Goal: Contribute content

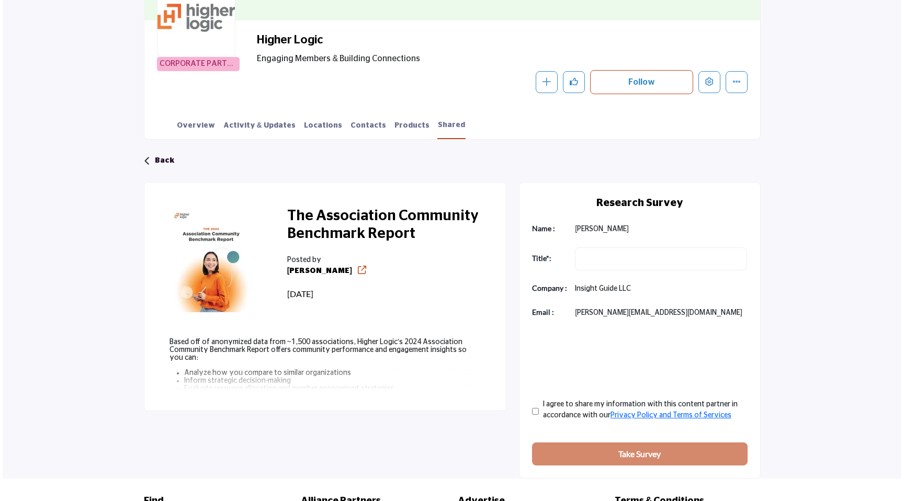
scroll to position [241, 0]
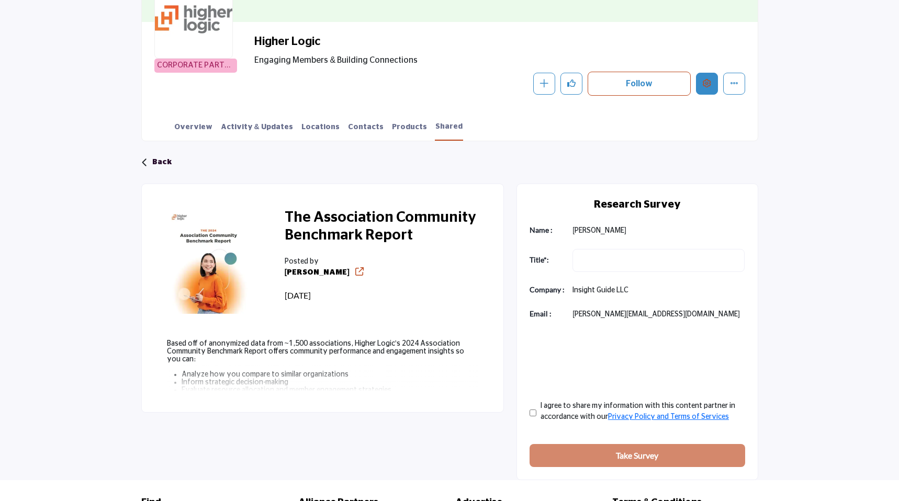
click at [708, 85] on icon "Edit company" at bounding box center [707, 83] width 8 height 8
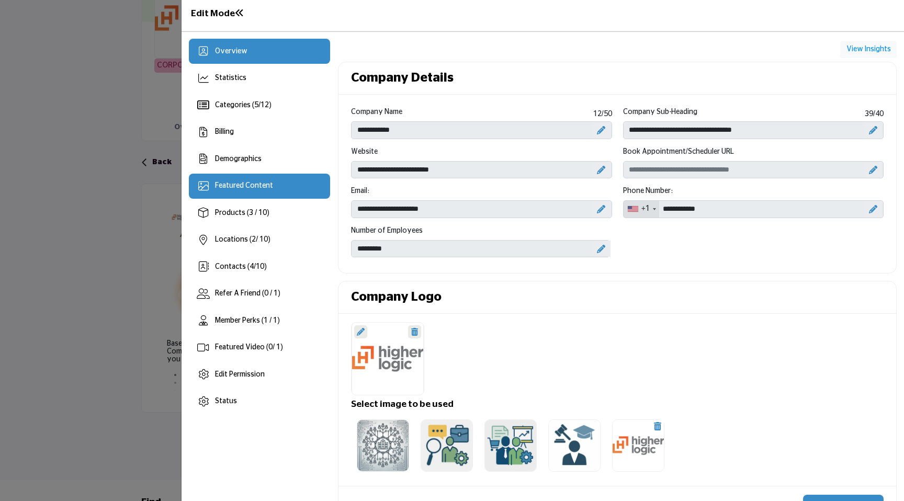
click at [265, 194] on div "Featured Content" at bounding box center [260, 186] width 142 height 25
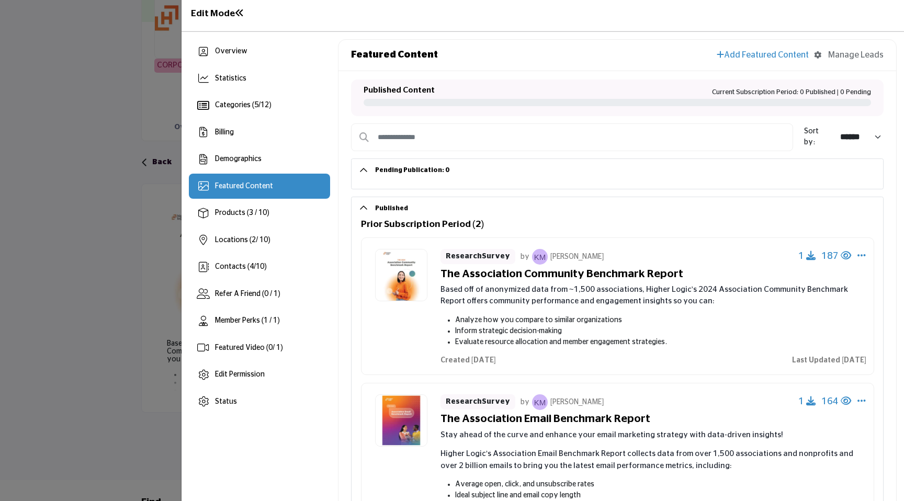
scroll to position [30, 0]
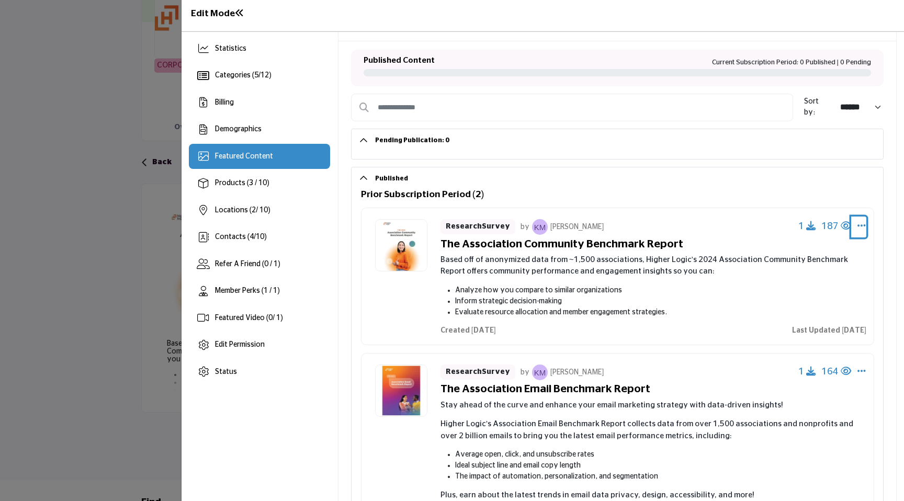
click at [858, 227] on icon "Select Dropdown Options" at bounding box center [862, 225] width 8 height 9
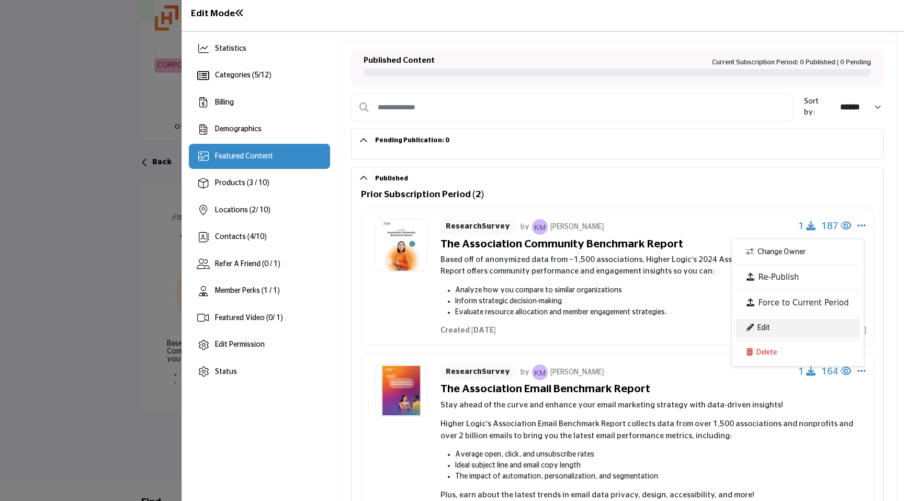
click at [796, 330] on link "Edit" at bounding box center [798, 328] width 124 height 19
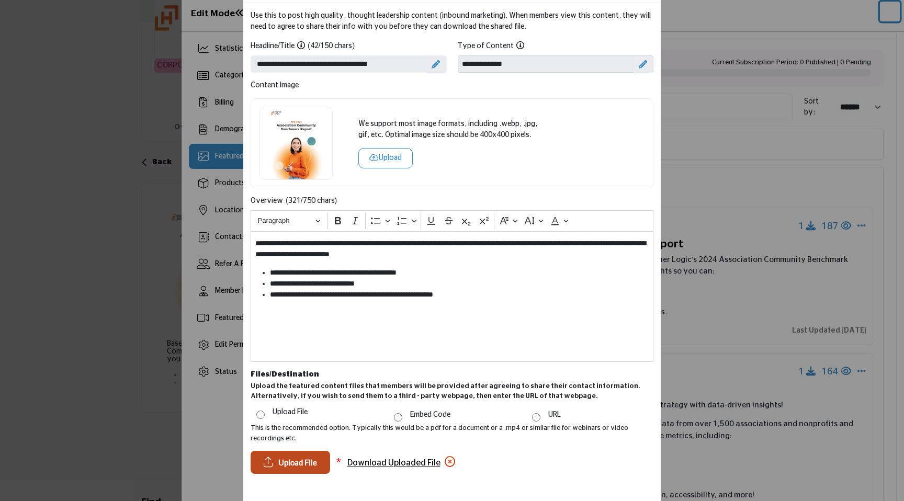
scroll to position [0, 0]
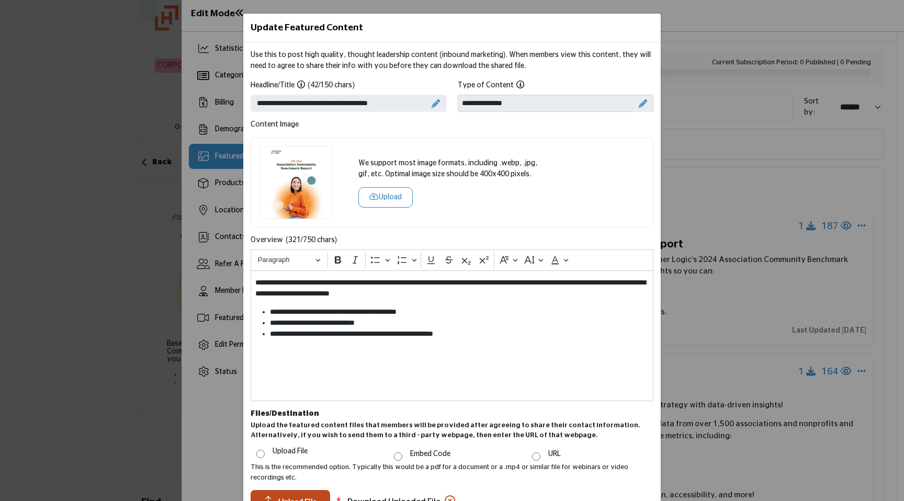
click at [660, 222] on div "Update Featured Content Use this to post high quality, thought leadership conte…" at bounding box center [452, 250] width 904 height 501
click at [681, 214] on div "Update Featured Content Use this to post high quality, thought leadership conte…" at bounding box center [452, 250] width 904 height 501
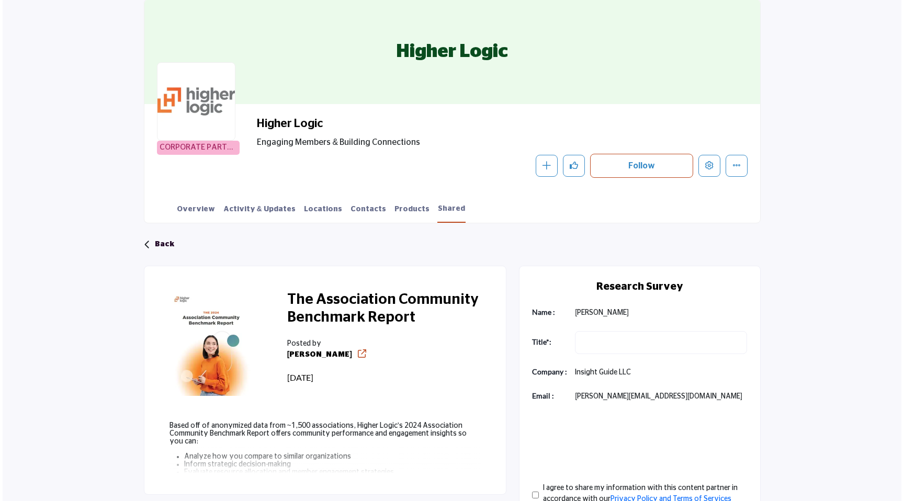
scroll to position [200, 0]
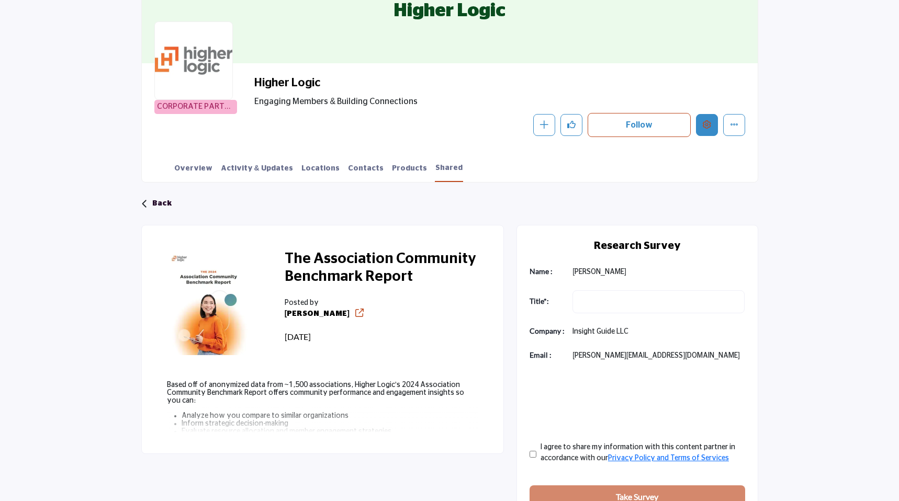
click at [705, 129] on button "Edit company" at bounding box center [707, 125] width 22 height 22
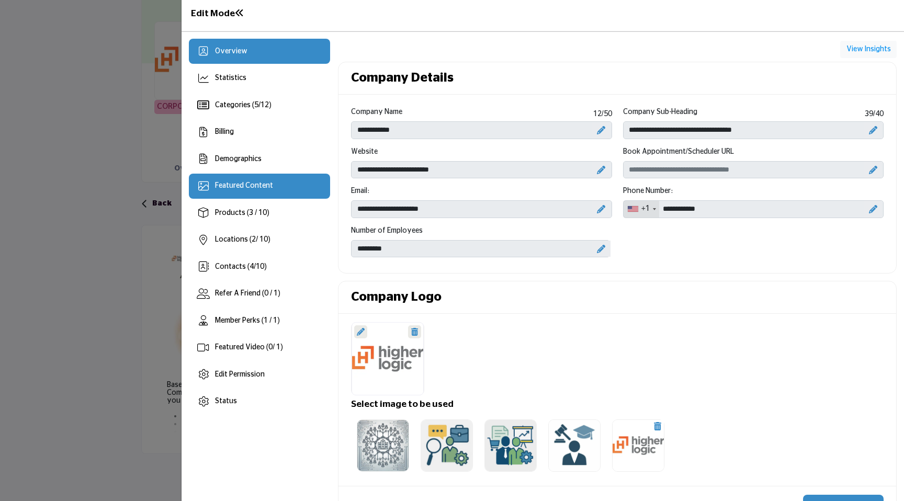
click at [265, 188] on span "Featured Content" at bounding box center [244, 185] width 58 height 7
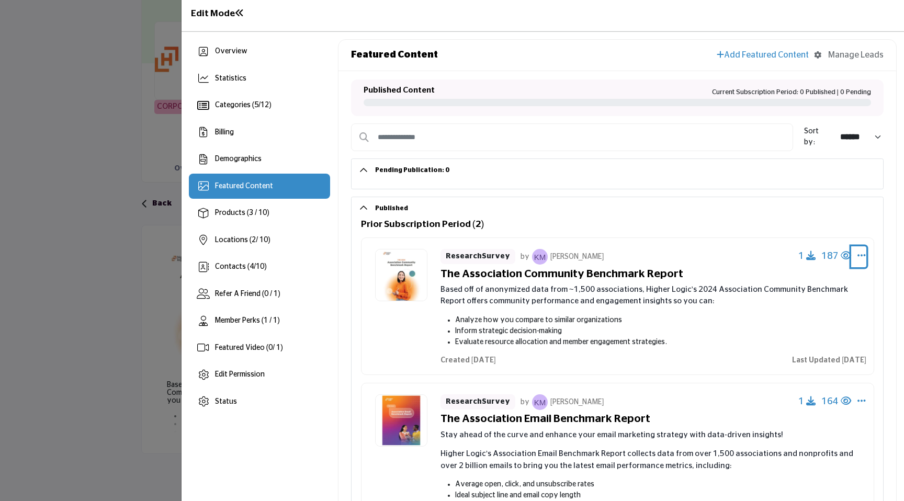
click at [858, 253] on icon "Select Dropdown Options" at bounding box center [862, 255] width 8 height 9
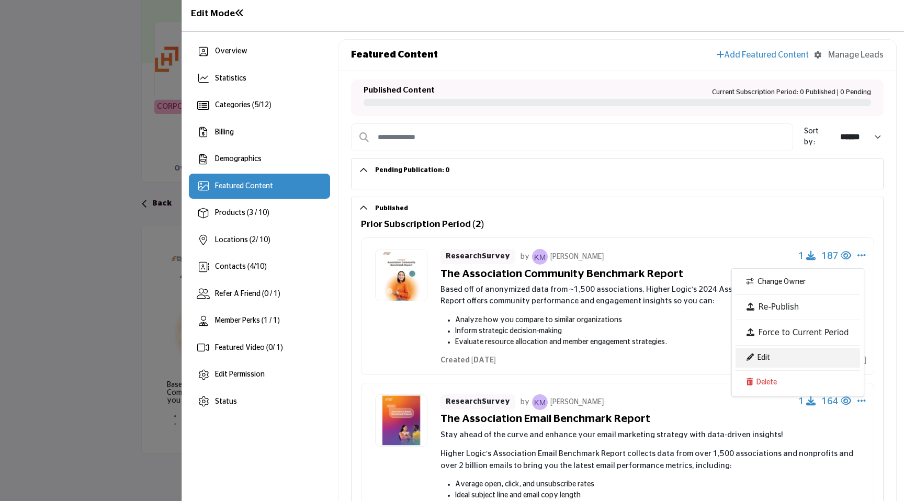
click at [772, 364] on link "Edit" at bounding box center [798, 358] width 124 height 19
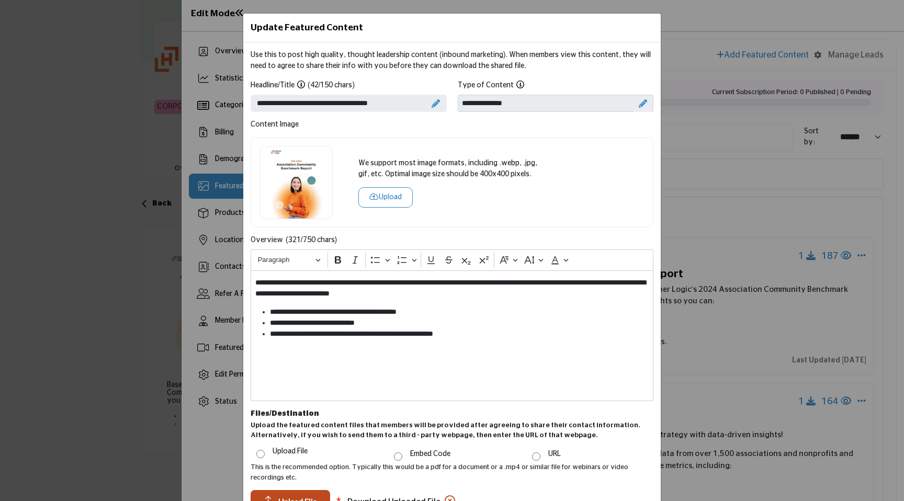
click at [639, 105] on icon at bounding box center [643, 103] width 8 height 8
click at [600, 105] on select "**********" at bounding box center [556, 104] width 196 height 18
select select "**********"
click at [458, 95] on select "**********" at bounding box center [556, 104] width 196 height 18
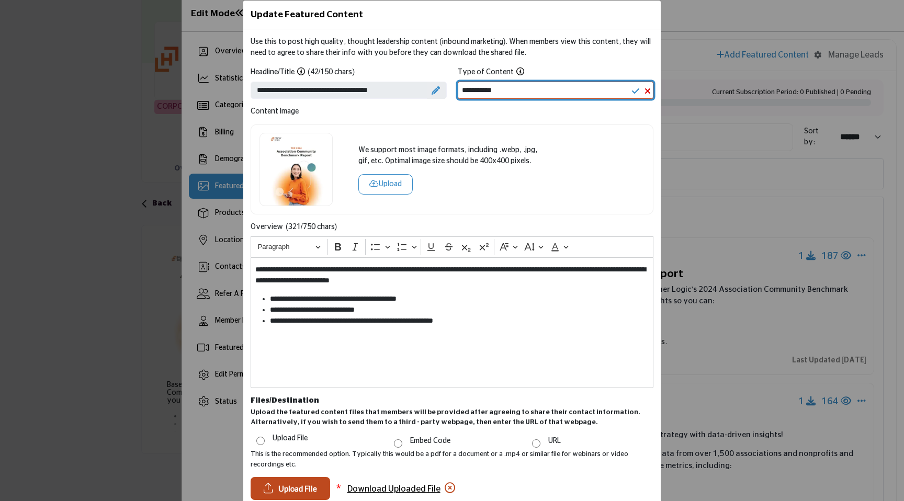
scroll to position [92, 0]
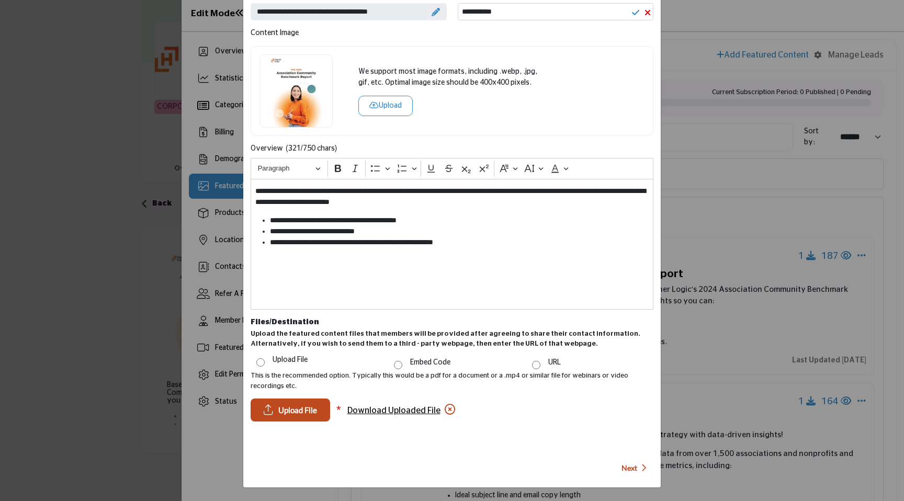
click at [623, 472] on span "Next" at bounding box center [630, 468] width 16 height 10
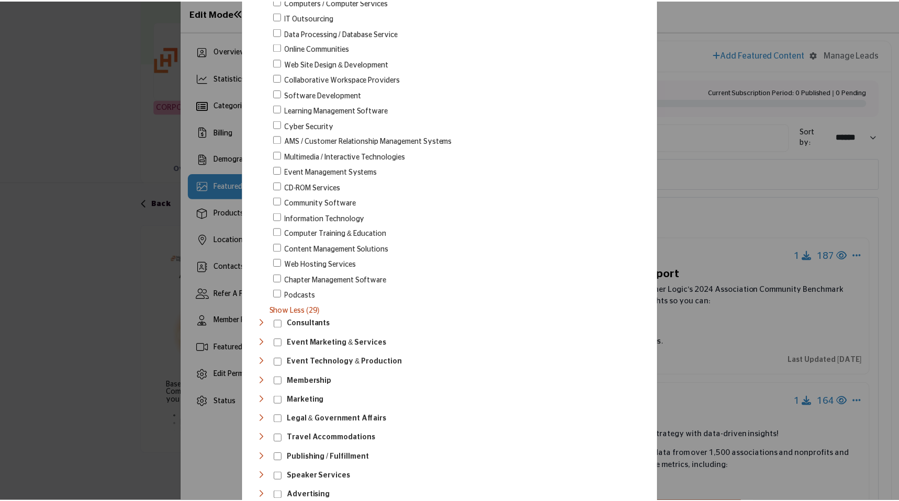
scroll to position [625, 0]
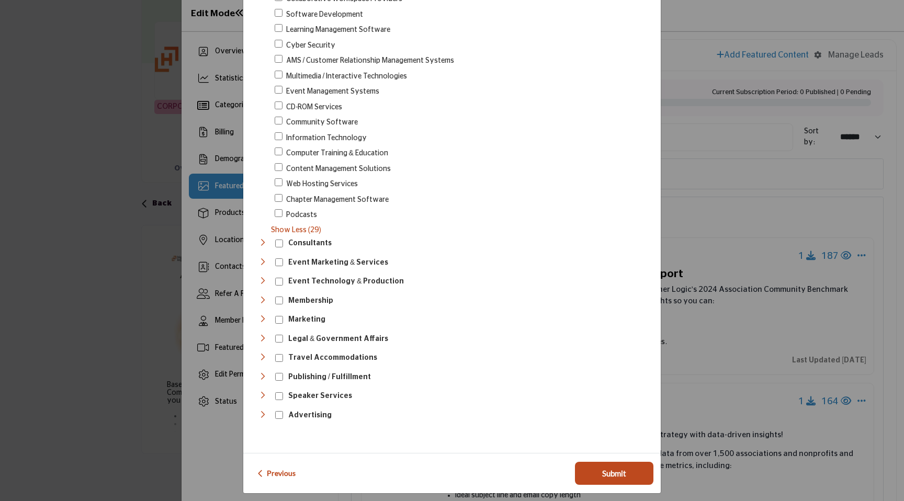
click at [604, 453] on div "Previous Submit" at bounding box center [452, 473] width 418 height 40
click at [605, 462] on button "Submit" at bounding box center [614, 473] width 79 height 23
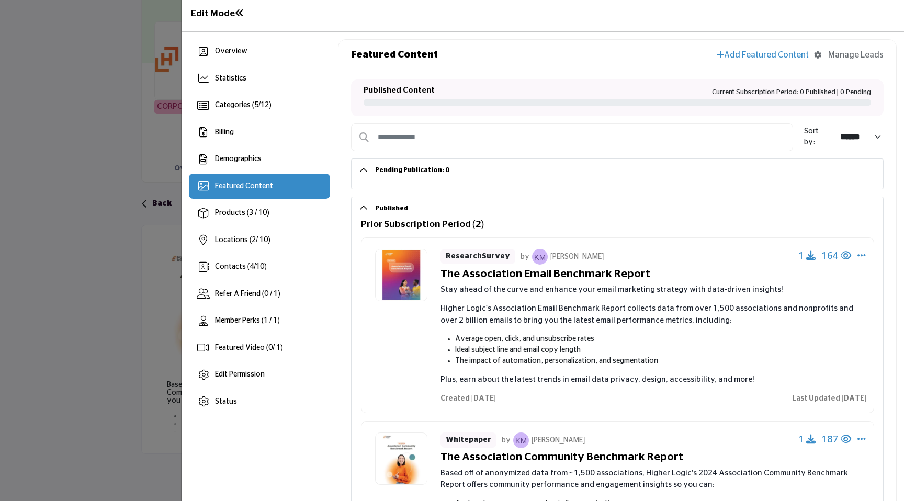
click at [98, 86] on div at bounding box center [452, 250] width 904 height 501
